Goal: Information Seeking & Learning: Compare options

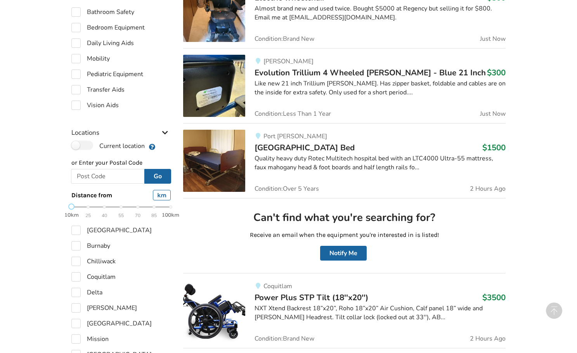
click at [291, 68] on span "Evolution Trillium 4 Wheeled [PERSON_NAME] - Blue 21 Inch" at bounding box center [370, 72] width 231 height 11
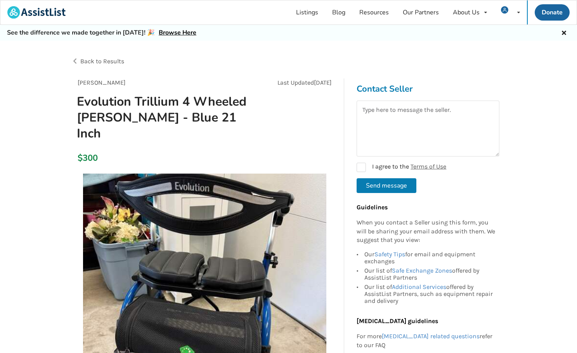
click at [101, 57] on div "Back to Results" at bounding box center [179, 61] width 217 height 22
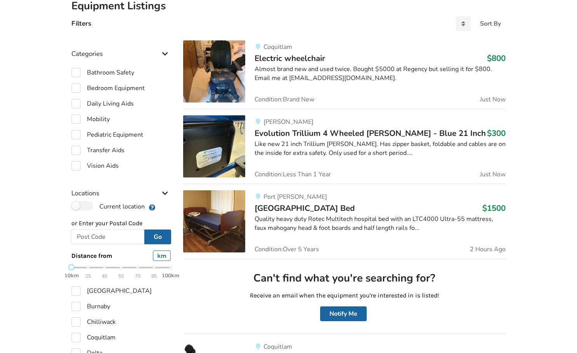
scroll to position [106, 0]
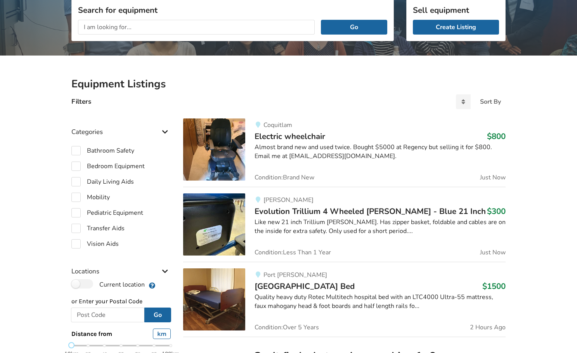
click at [289, 131] on span "Electric wheelchair" at bounding box center [290, 136] width 71 height 11
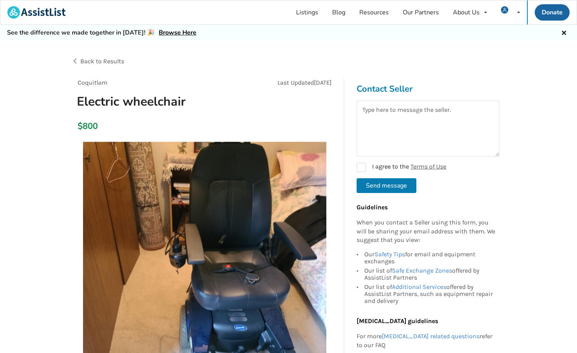
click at [119, 58] on span "Back to Results" at bounding box center [102, 60] width 44 height 7
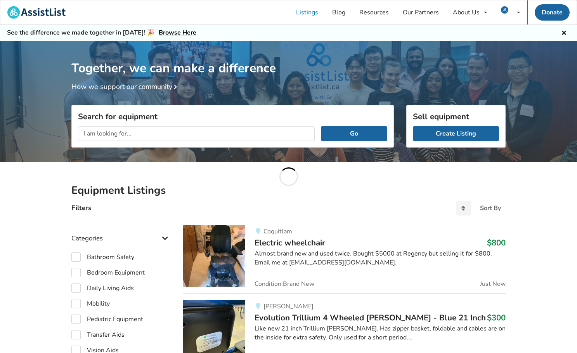
scroll to position [106, 0]
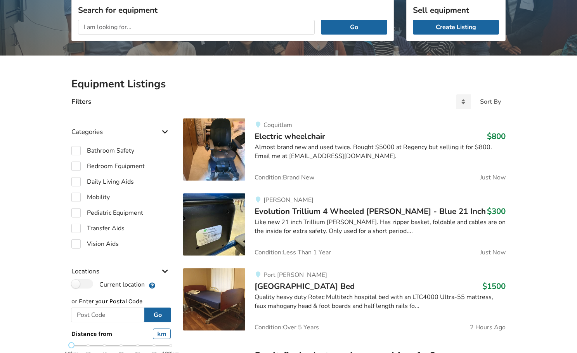
click at [318, 210] on span "Evolution Trillium 4 Wheeled [PERSON_NAME] - Blue 21 Inch" at bounding box center [370, 211] width 231 height 11
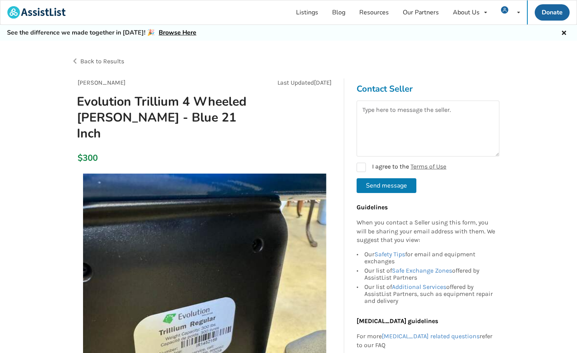
click at [108, 63] on span "Back to Results" at bounding box center [102, 60] width 44 height 7
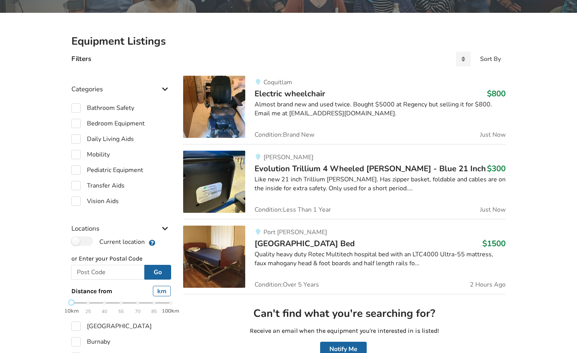
scroll to position [172, 0]
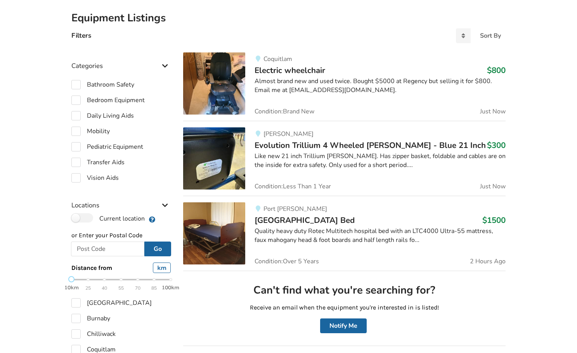
click at [329, 213] on div "Port [PERSON_NAME] Rotec Multitech Hospital Bed $1500 Quality heavy duty Rotec …" at bounding box center [375, 233] width 260 height 62
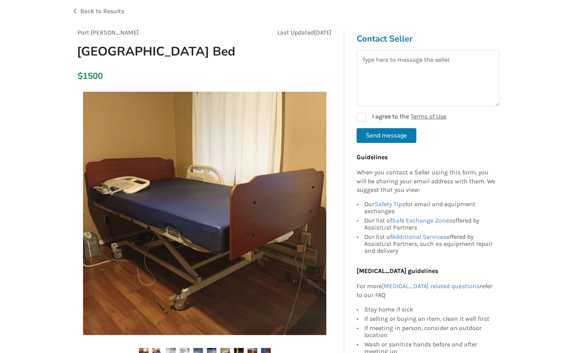
click at [112, 9] on span "Back to Results" at bounding box center [102, 10] width 44 height 7
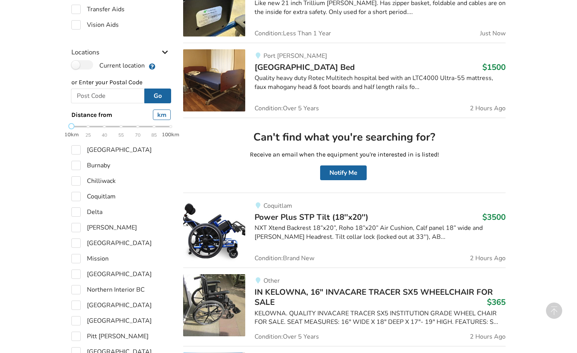
scroll to position [370, 0]
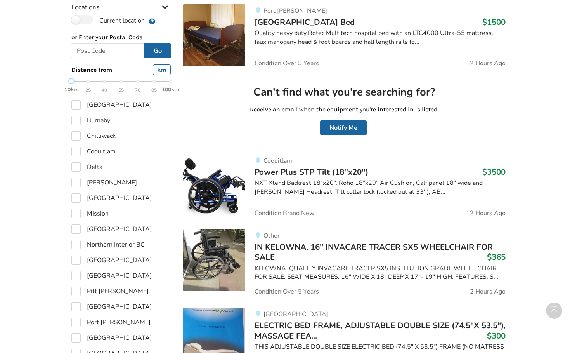
click at [310, 170] on span "Power Plus STP Tilt (18''x20'')" at bounding box center [312, 172] width 114 height 11
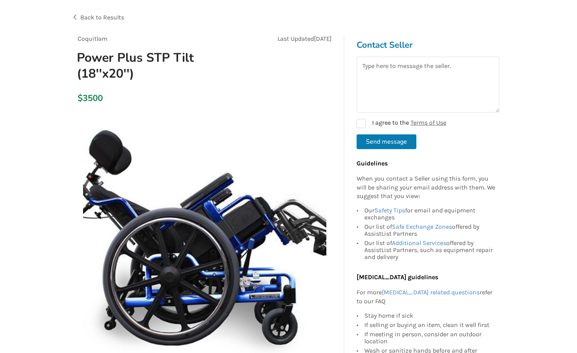
click at [91, 19] on span "Back to Results" at bounding box center [102, 17] width 44 height 7
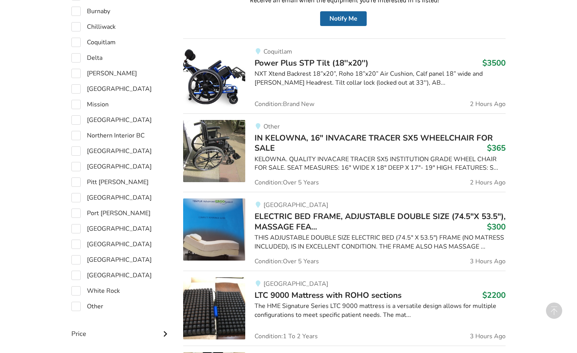
scroll to position [502, 0]
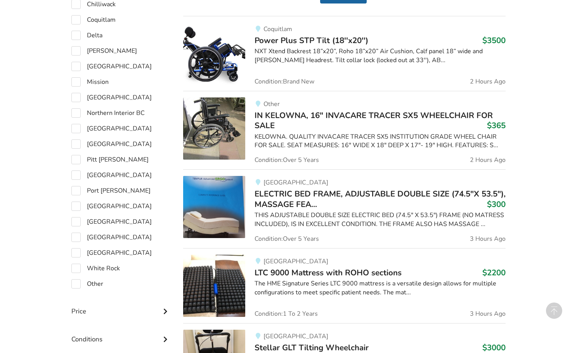
click at [345, 122] on h3 "IN KELOWNA, 16" INVACARE TRACER SX5 WHEELCHAIR FOR SALE $365" at bounding box center [380, 120] width 251 height 21
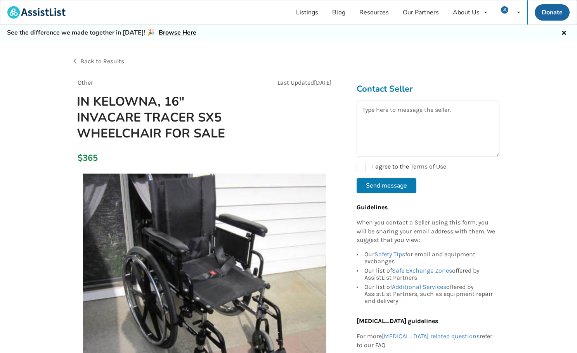
click at [119, 60] on span "Back to Results" at bounding box center [102, 60] width 44 height 7
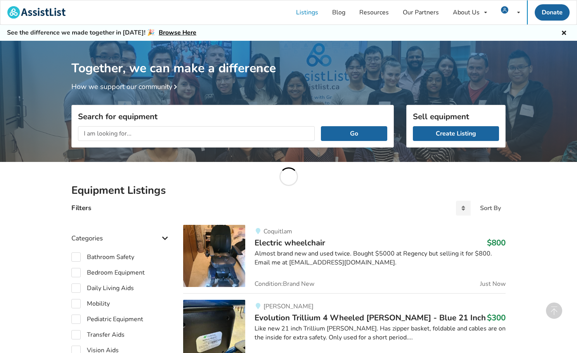
scroll to position [502, 0]
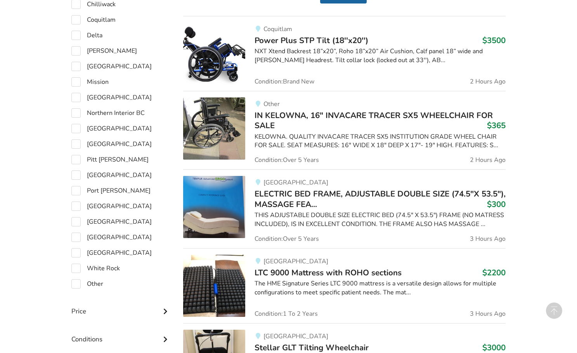
click at [332, 112] on span "IN KELOWNA, 16" INVACARE TRACER SX5 WHEELCHAIR FOR SALE" at bounding box center [374, 120] width 238 height 21
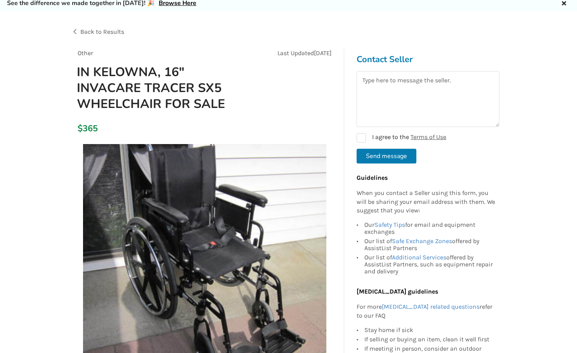
click at [115, 33] on span "Back to Results" at bounding box center [102, 31] width 44 height 7
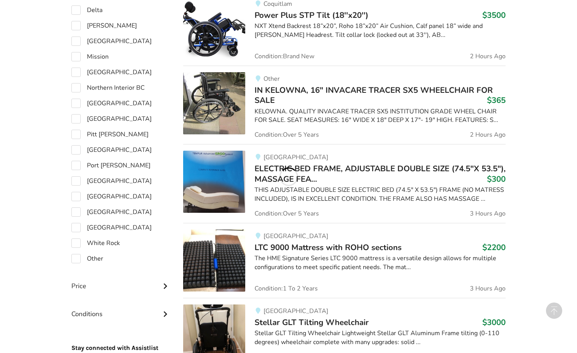
scroll to position [552, 0]
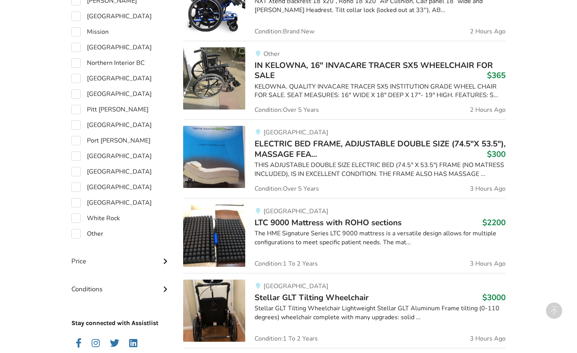
click at [328, 152] on span "ELECTRIC BED FRAME, ADJUSTABLE DOUBLE SIZE (74.5"X 53.5"), MASSAGE FEA..." at bounding box center [380, 148] width 251 height 21
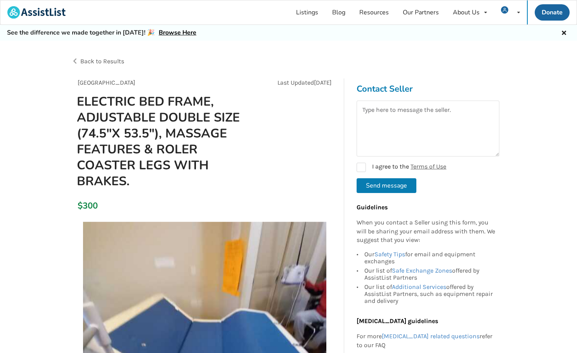
click at [111, 61] on span "Back to Results" at bounding box center [102, 60] width 44 height 7
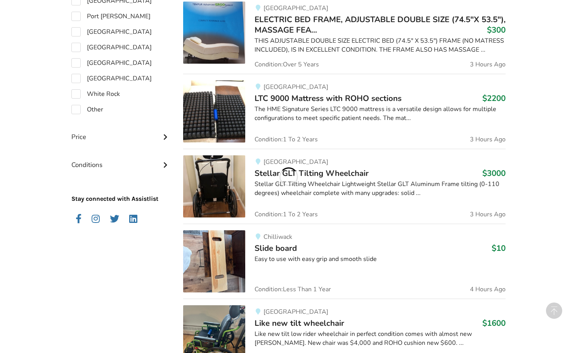
scroll to position [677, 0]
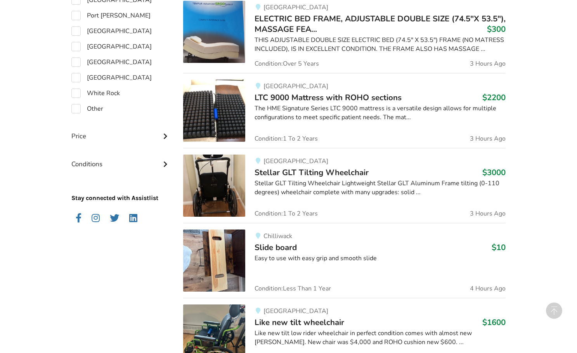
click at [332, 115] on div "The HME Signature Series LTC 9000 mattress is a versatile design allows for mul…" at bounding box center [380, 113] width 251 height 18
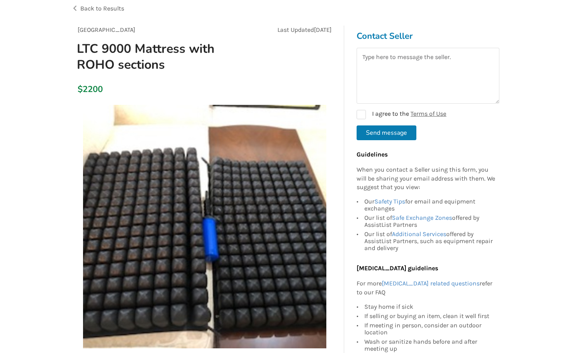
scroll to position [38, 0]
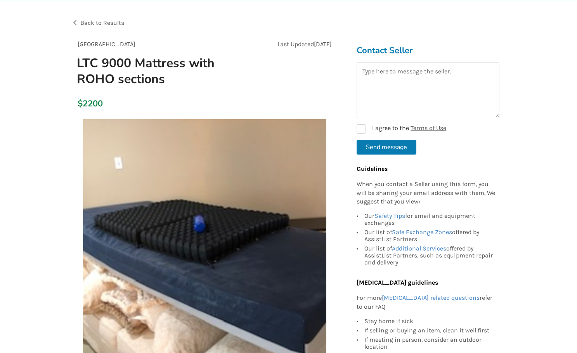
click at [102, 19] on span "Back to Results" at bounding box center [102, 22] width 44 height 7
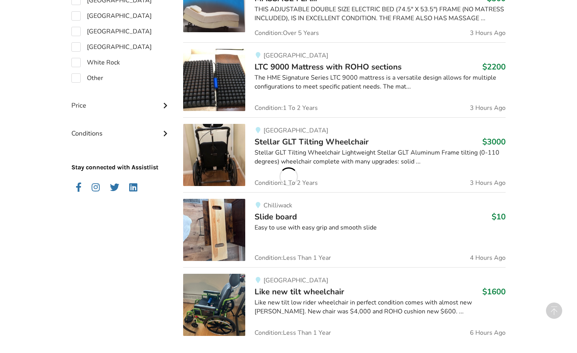
scroll to position [739, 0]
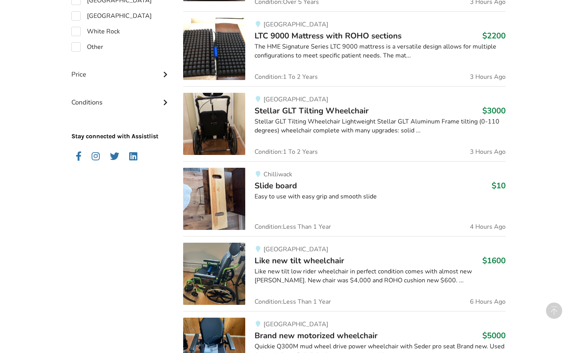
click at [309, 113] on span "Stellar GLT Tilting Wheelchair" at bounding box center [312, 110] width 114 height 11
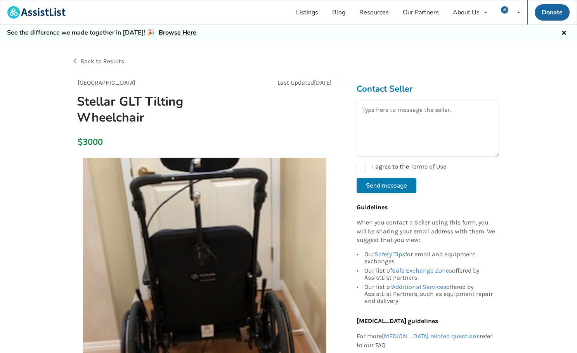
click at [115, 63] on span "Back to Results" at bounding box center [102, 60] width 44 height 7
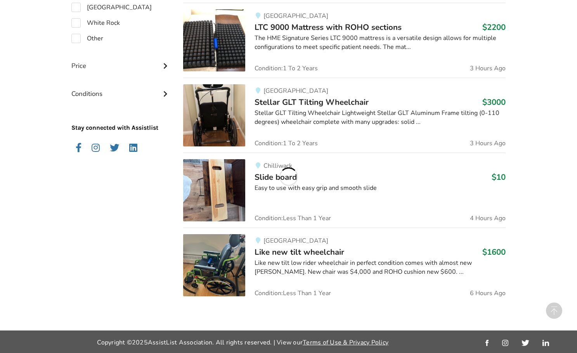
scroll to position [748, 0]
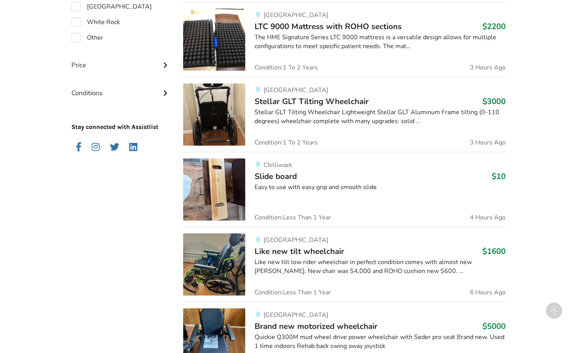
click at [307, 169] on div "Chilliwack Slide board $10 Easy to use with easy grip and smooth slide Conditio…" at bounding box center [375, 189] width 260 height 62
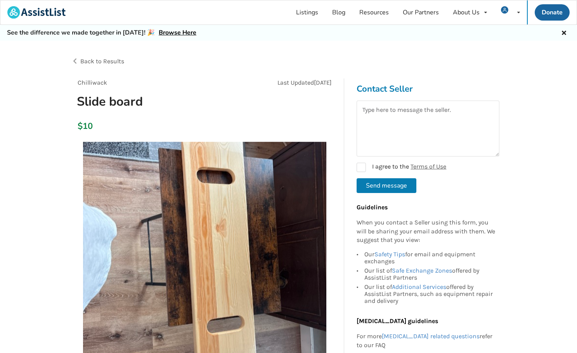
click at [95, 64] on span "Back to Results" at bounding box center [102, 60] width 44 height 7
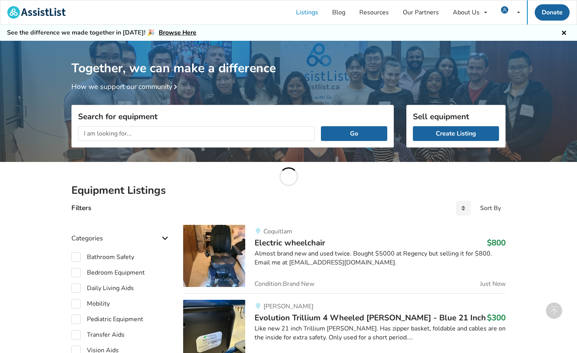
scroll to position [748, 0]
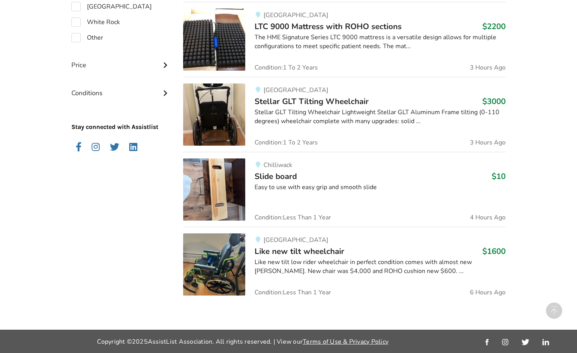
click at [303, 246] on span "Like new tilt wheelchair" at bounding box center [300, 251] width 90 height 11
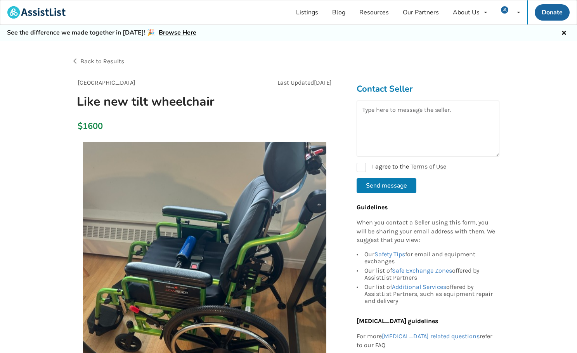
click at [116, 62] on span "Back to Results" at bounding box center [102, 60] width 44 height 7
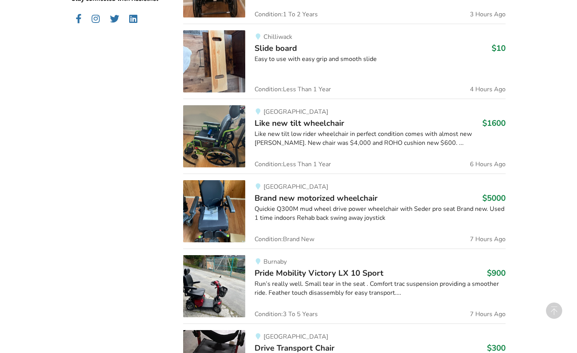
scroll to position [957, 0]
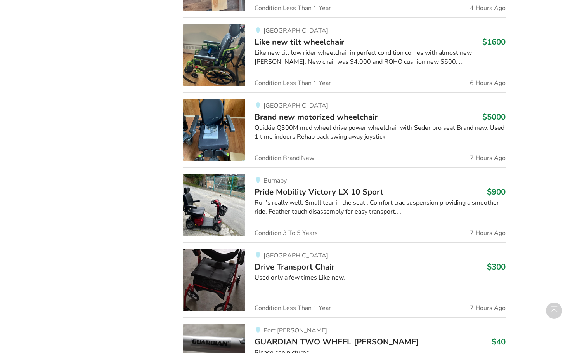
click at [275, 120] on span "Brand new motorized wheelchair" at bounding box center [316, 116] width 123 height 11
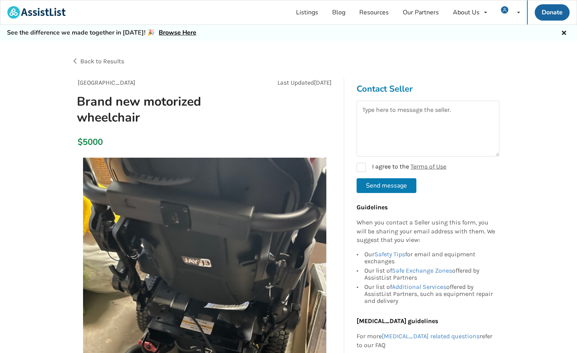
click at [111, 60] on span "Back to Results" at bounding box center [102, 60] width 44 height 7
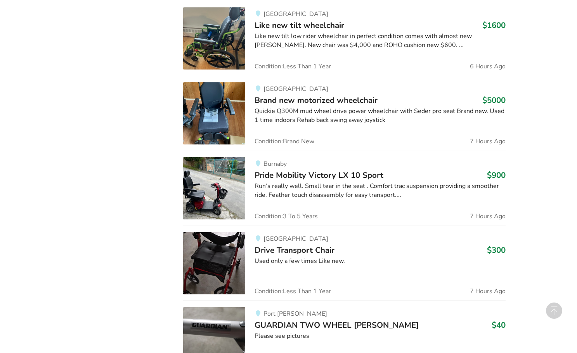
scroll to position [1018, 0]
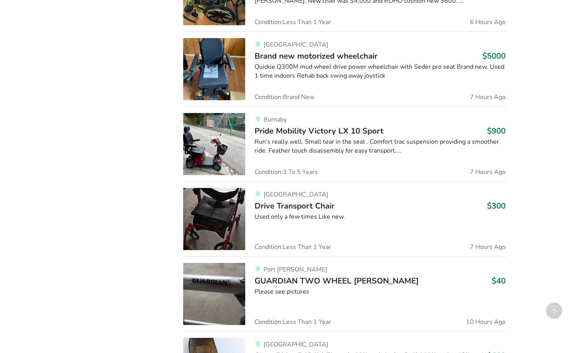
click at [345, 139] on div "Run’s really well. Small tear in the seat . Comfort trac suspension providing a…" at bounding box center [380, 146] width 251 height 18
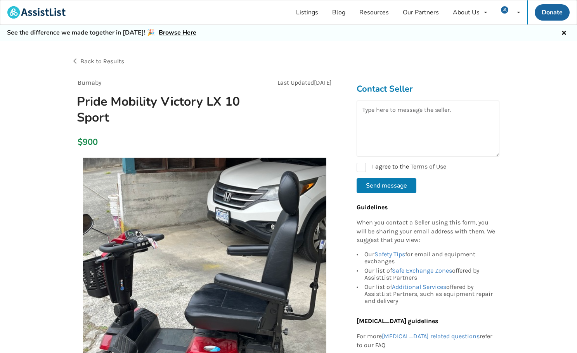
click at [121, 63] on span "Back to Results" at bounding box center [102, 60] width 44 height 7
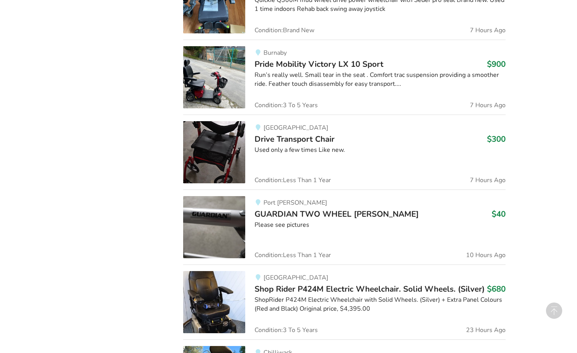
click at [318, 137] on span "Drive Transport Chair" at bounding box center [295, 139] width 80 height 11
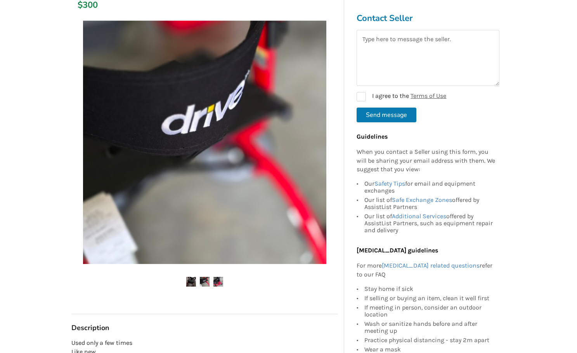
click at [217, 279] on img at bounding box center [218, 282] width 10 height 10
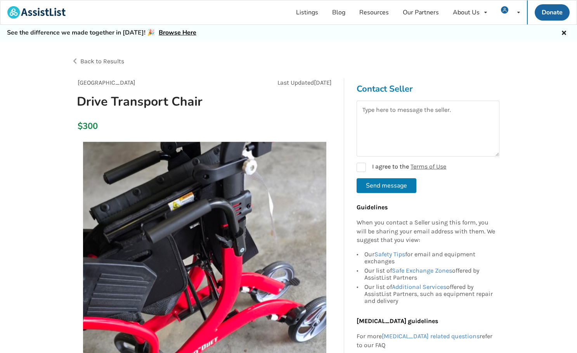
click at [92, 67] on div "Back to Results" at bounding box center [179, 61] width 217 height 22
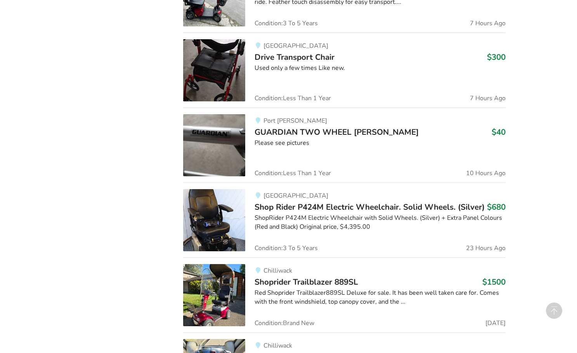
click at [336, 128] on span "GUARDIAN TWO WHEEL [PERSON_NAME]" at bounding box center [337, 132] width 164 height 11
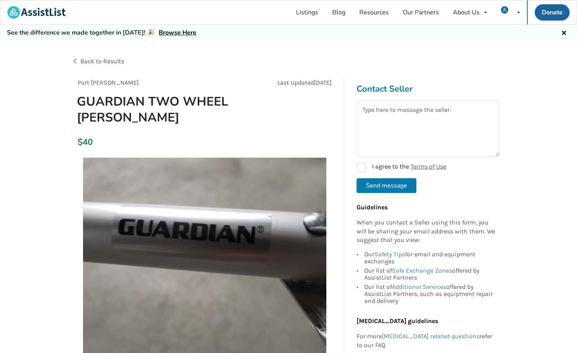
click at [121, 60] on span "Back to Results" at bounding box center [102, 60] width 44 height 7
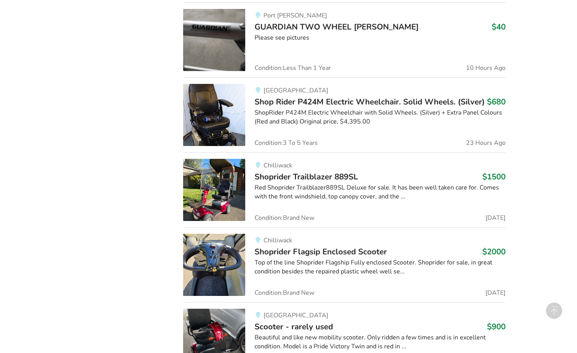
click at [367, 123] on div "ShopRider P424M Electric Wheelchair with Solid Wheels. (Silver) + Extra Panel C…" at bounding box center [380, 117] width 251 height 18
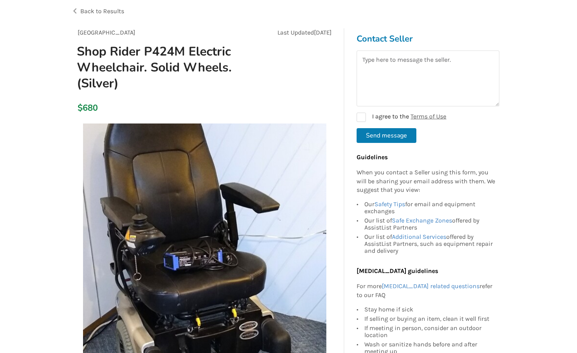
click at [90, 8] on span "Back to Results" at bounding box center [102, 10] width 44 height 7
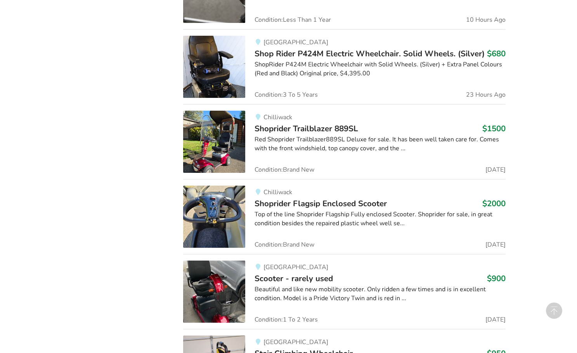
click at [347, 136] on div "Red Shoprider Trailblazer889SL Deluxe for sale. It has been well taken care for…" at bounding box center [380, 144] width 251 height 18
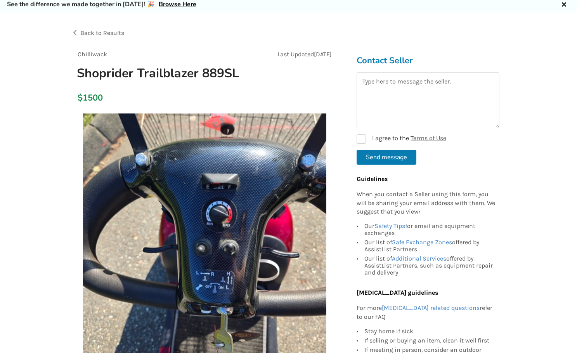
click at [111, 35] on span "Back to Results" at bounding box center [102, 32] width 44 height 7
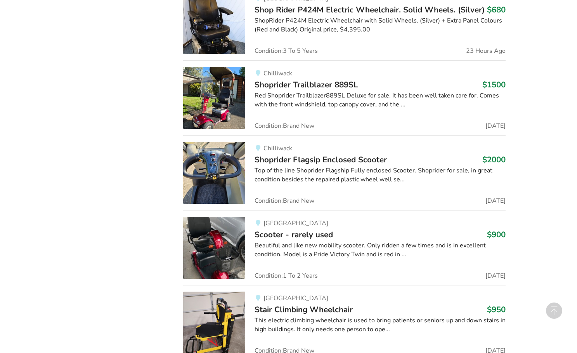
click at [338, 228] on div "Abbotsford Scooter - rarely used $900 Beautiful and like new mobility scooter. …" at bounding box center [375, 248] width 260 height 62
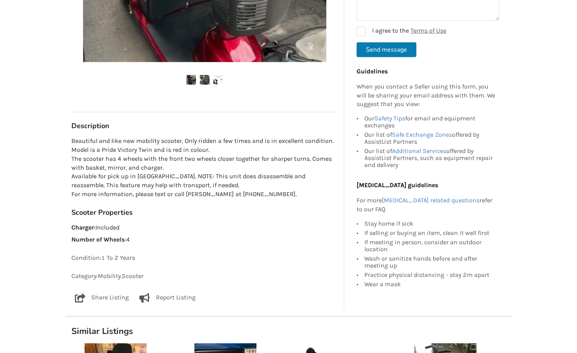
scroll to position [26, 0]
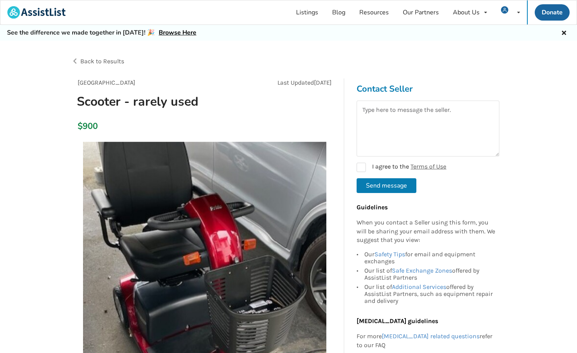
click at [114, 59] on span "Back to Results" at bounding box center [102, 60] width 44 height 7
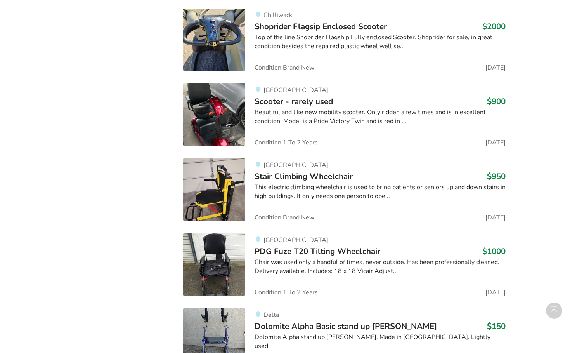
click at [338, 169] on div "Surrey Stair Climbing Wheelchair $950 This electric climbing wheelchair is used…" at bounding box center [375, 189] width 260 height 62
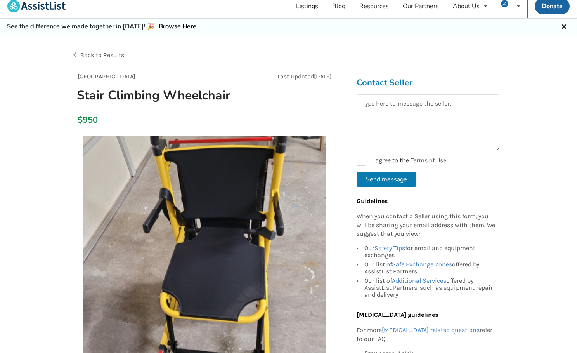
click at [114, 52] on span "Back to Results" at bounding box center [102, 54] width 44 height 7
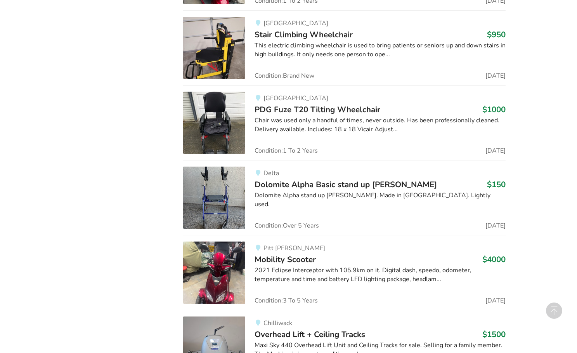
click at [349, 98] on div "[GEOGRAPHIC_DATA]" at bounding box center [380, 98] width 251 height 7
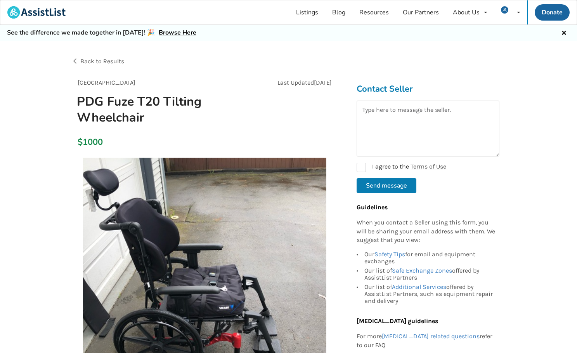
click at [108, 57] on span "Back to Results" at bounding box center [102, 60] width 44 height 7
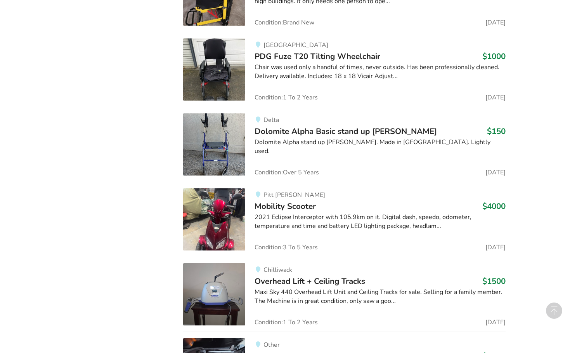
click at [314, 130] on span "Dolomite Alpha Basic stand up [PERSON_NAME]" at bounding box center [346, 131] width 182 height 11
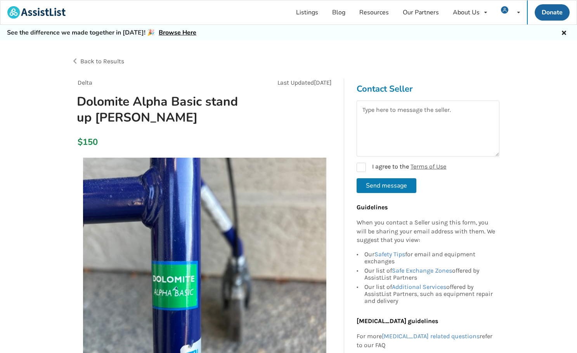
click at [118, 63] on span "Back to Results" at bounding box center [102, 60] width 44 height 7
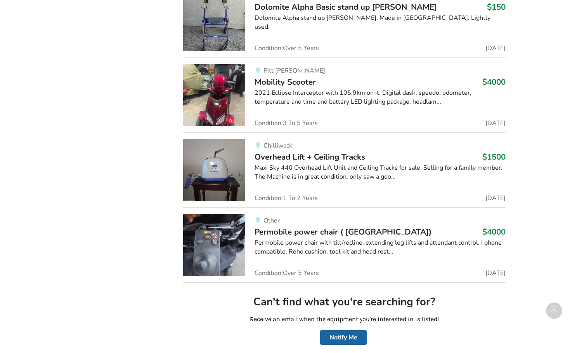
click at [297, 102] on div "2021 Eclipse Interceptor with 105.9km on it. Digital dash, speedo, odometer, te…" at bounding box center [380, 98] width 251 height 18
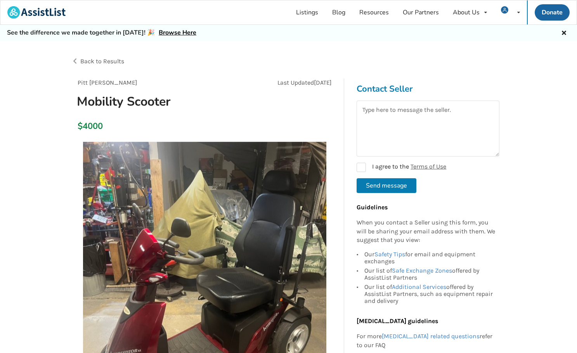
click at [123, 64] on span "Back to Results" at bounding box center [102, 60] width 44 height 7
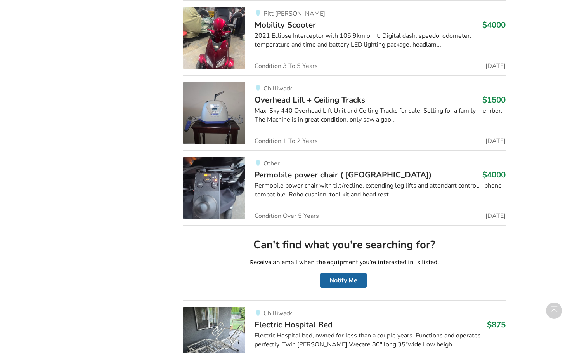
click at [321, 106] on div "Maxi Sky 440 Overhead Lift Unit and Ceiling Tracks for sale. Selling for a fami…" at bounding box center [380, 115] width 251 height 18
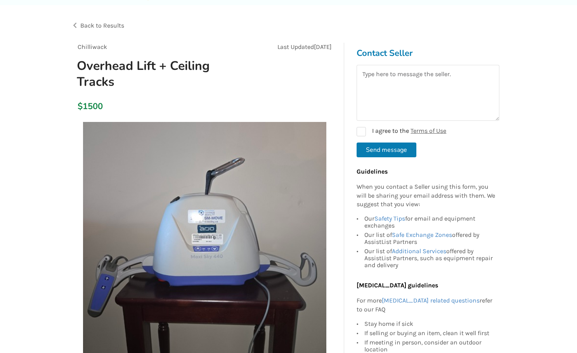
click at [100, 31] on div "Back to Results" at bounding box center [179, 26] width 217 height 22
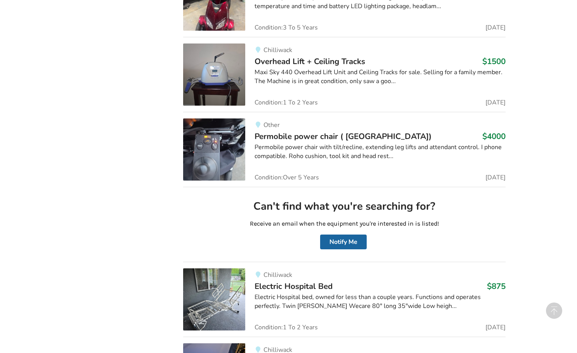
scroll to position [1912, 0]
click at [362, 142] on div "Permobile power chair with tilt/recline, extending leg lifts and attendant cont…" at bounding box center [380, 151] width 251 height 18
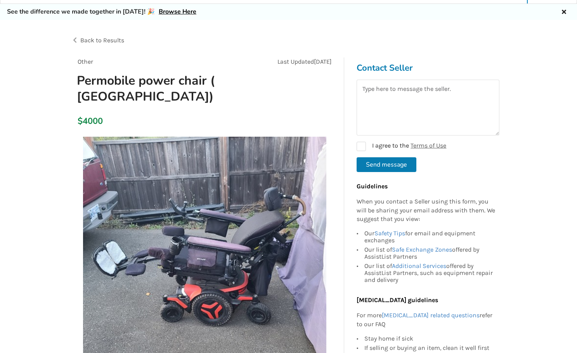
scroll to position [0, 0]
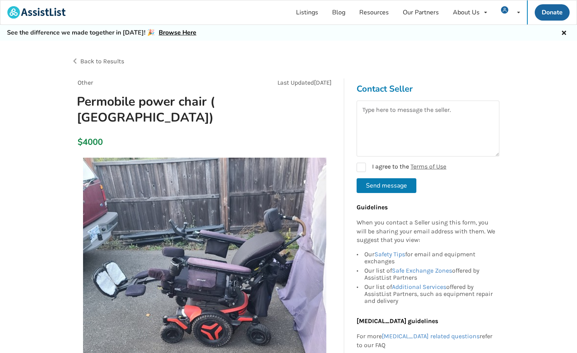
click at [112, 63] on span "Back to Results" at bounding box center [102, 60] width 44 height 7
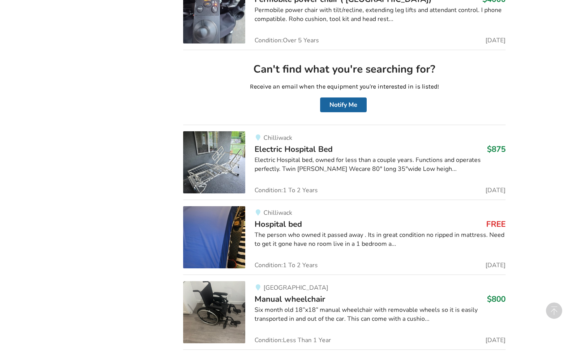
click at [312, 157] on div "Electric Hospital bed, owned for less than a couple years. Functions and operat…" at bounding box center [380, 165] width 251 height 18
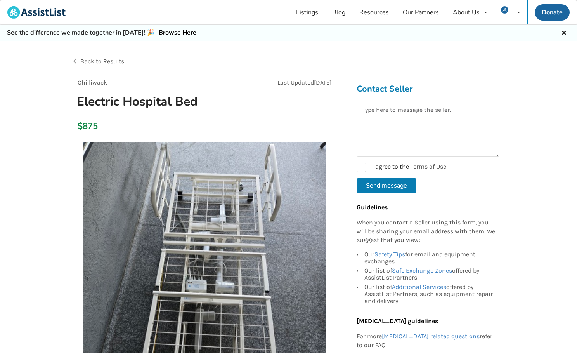
click at [122, 57] on span "Back to Results" at bounding box center [102, 60] width 44 height 7
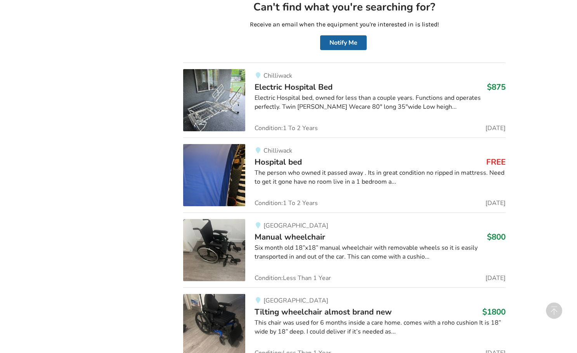
click at [306, 159] on h3 "Hospital bed FREE" at bounding box center [380, 162] width 251 height 10
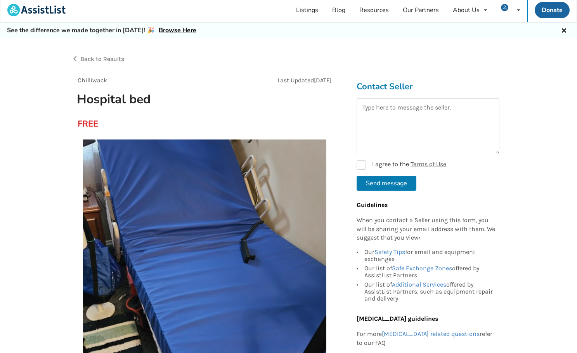
click at [122, 56] on span "Back to Results" at bounding box center [102, 58] width 44 height 7
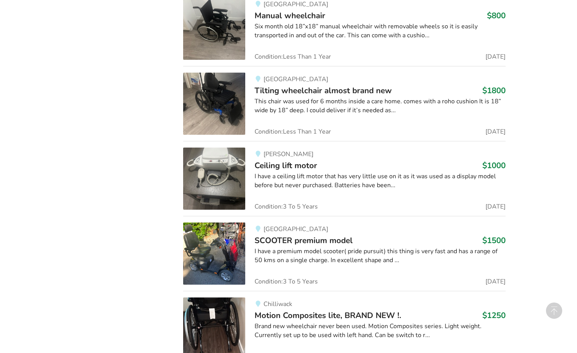
scroll to position [2410, 0]
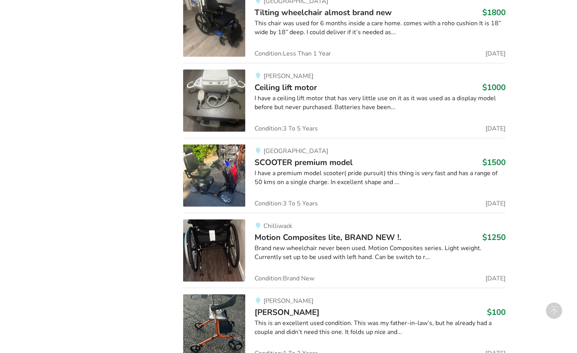
click at [311, 181] on div "I have a premium model scooter( pride pursuit) this thing is very fast and has …" at bounding box center [380, 178] width 251 height 18
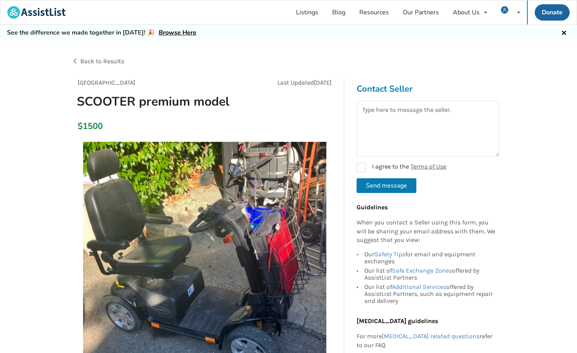
click at [122, 61] on span "Back to Results" at bounding box center [102, 60] width 44 height 7
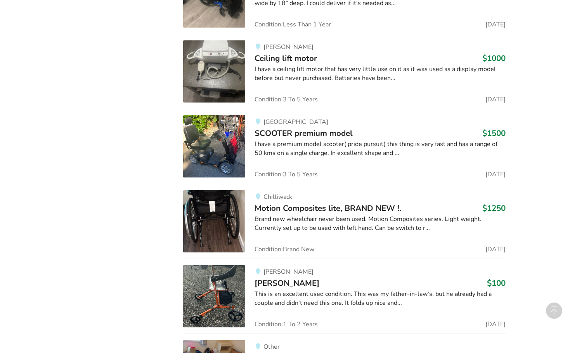
scroll to position [2510, 0]
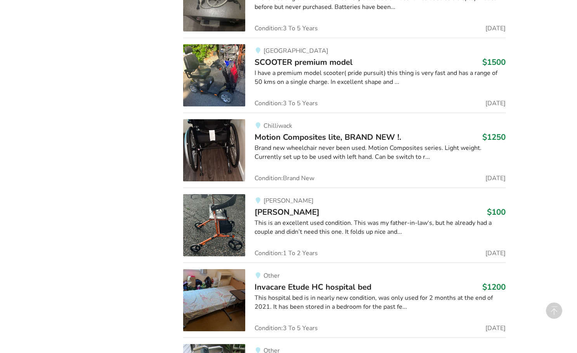
click at [338, 146] on div "Brand new wheelchair never been used. Motion Composites series. Light weight. C…" at bounding box center [380, 153] width 251 height 18
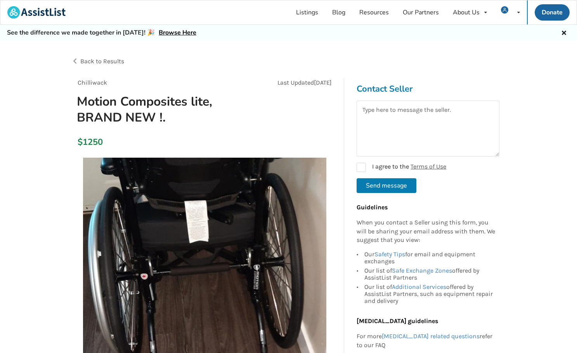
click at [120, 62] on span "Back to Results" at bounding box center [102, 60] width 44 height 7
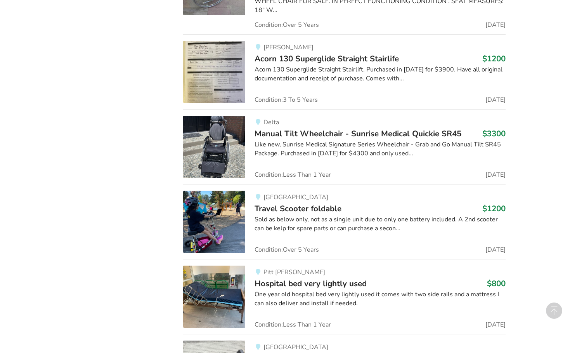
scroll to position [2901, 0]
click at [333, 194] on div "[GEOGRAPHIC_DATA]" at bounding box center [380, 197] width 251 height 7
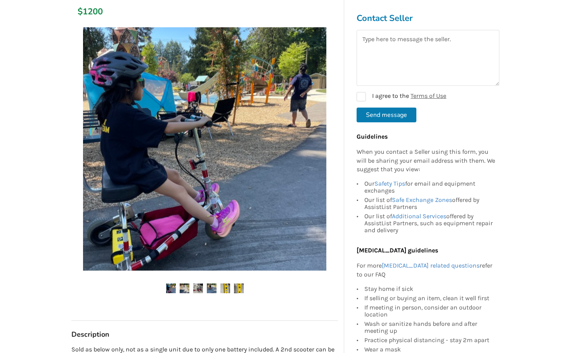
scroll to position [123, 0]
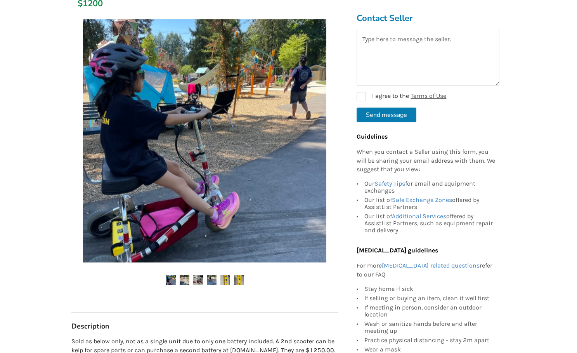
click at [187, 280] on img at bounding box center [185, 280] width 10 height 10
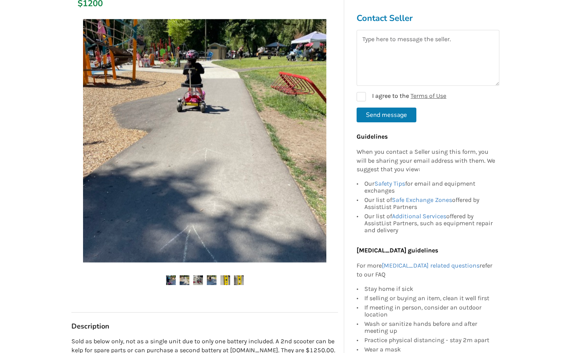
click at [205, 279] on ul at bounding box center [204, 280] width 267 height 10
click at [214, 278] on img at bounding box center [212, 280] width 10 height 10
